Goal: Task Accomplishment & Management: Use online tool/utility

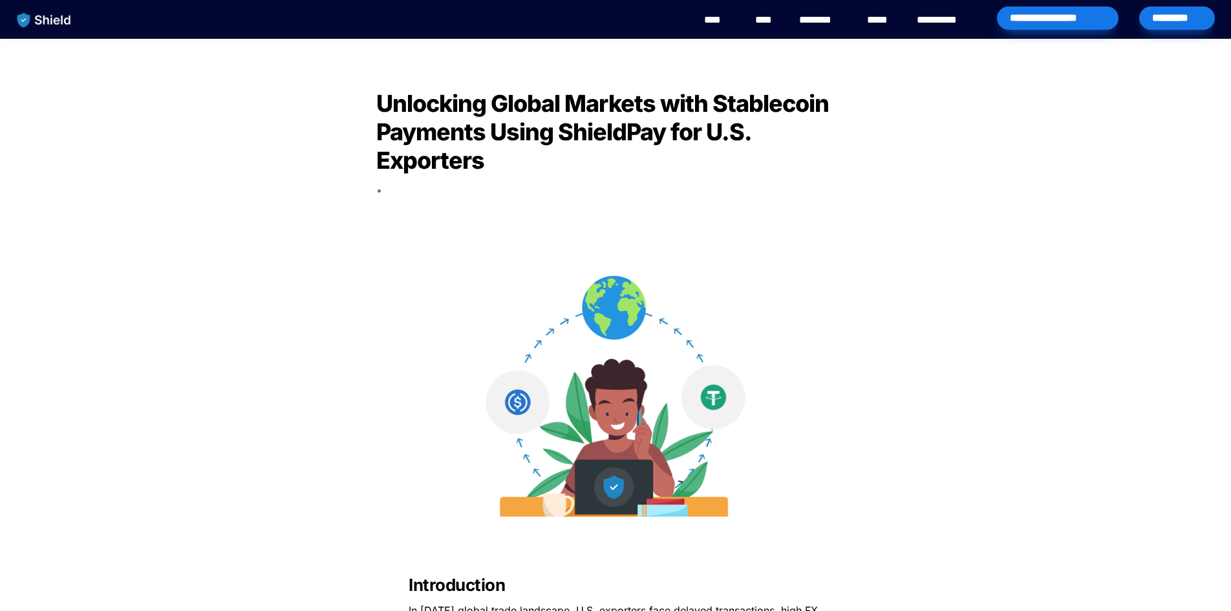
click at [1168, 10] on div "*********" at bounding box center [1177, 17] width 76 height 23
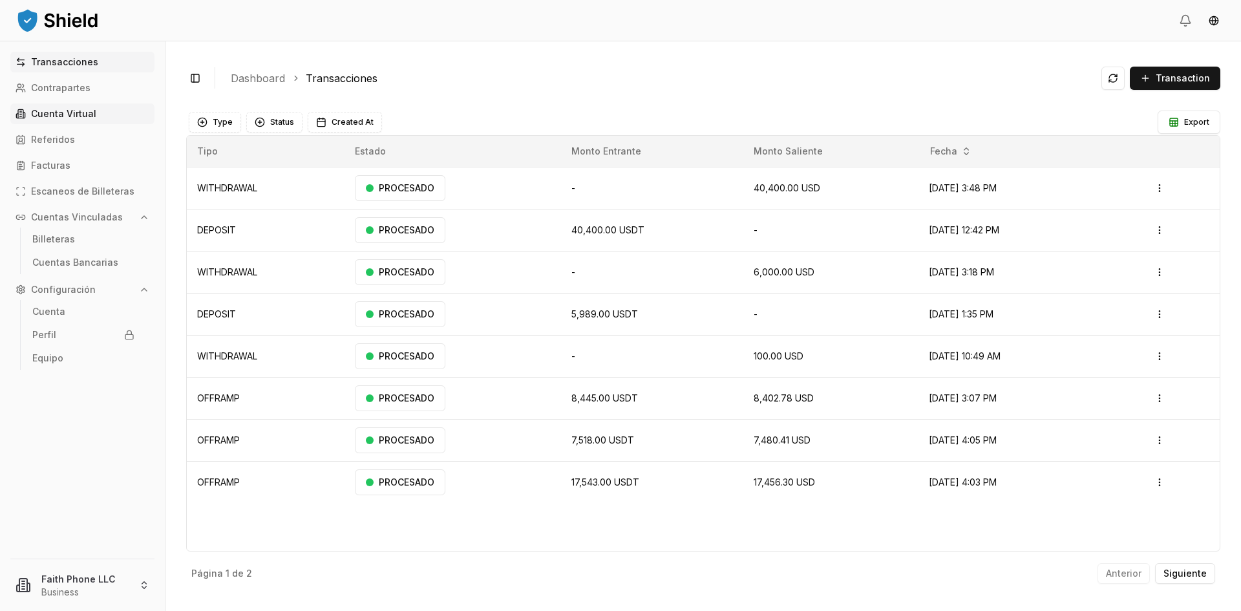
click at [64, 115] on p "Cuenta Virtual" at bounding box center [63, 113] width 65 height 9
